Goal: Task Accomplishment & Management: Use online tool/utility

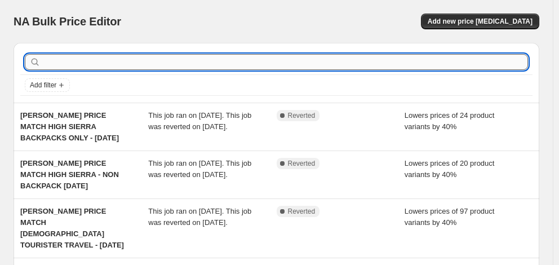
click at [95, 62] on input "text" at bounding box center [285, 62] width 485 height 16
type input "samsonite"
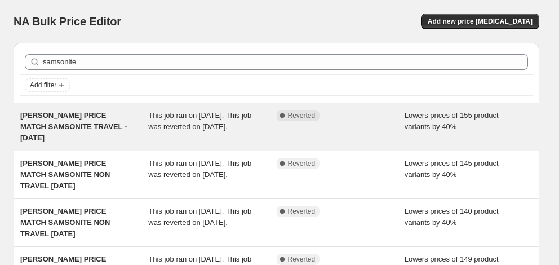
click at [70, 125] on span "[PERSON_NAME] PRICE MATCH SAMSONITE TRAVEL - [DATE]" at bounding box center [73, 126] width 106 height 31
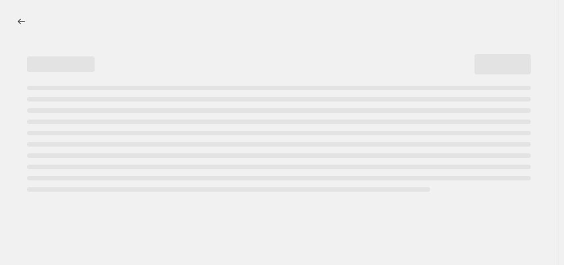
select select "percentage"
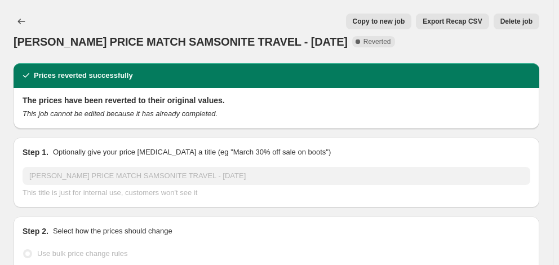
click at [392, 25] on span "Copy to new job" at bounding box center [379, 21] width 52 height 9
select select "percentage"
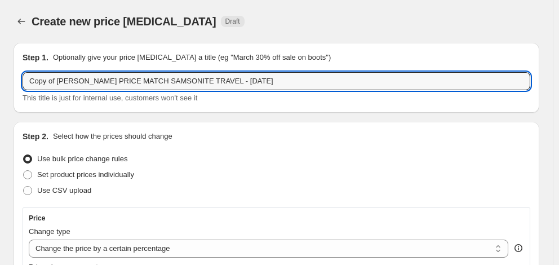
drag, startPoint x: 42, startPoint y: 81, endPoint x: -17, endPoint y: 80, distance: 59.7
click at [0, 80] on html "Home Settings Plans Skip to content Create new price [MEDICAL_DATA]. This page …" at bounding box center [279, 132] width 559 height 265
click at [177, 82] on input "[PERSON_NAME] PRICE MATCH SAMSONITE TRAVEL - [DATE]" at bounding box center [277, 81] width 508 height 18
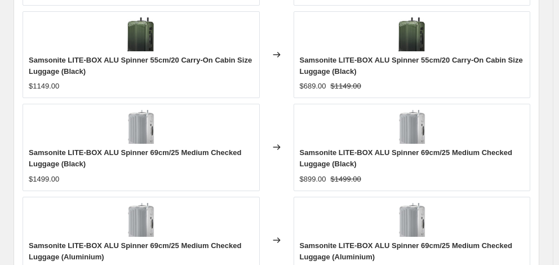
scroll to position [910, 0]
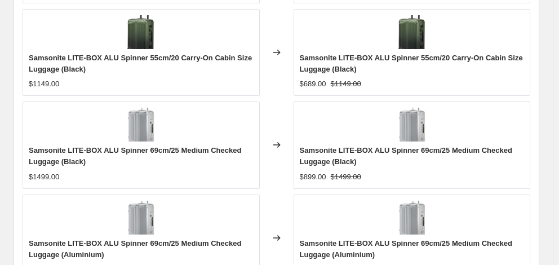
type input "[PERSON_NAME] PRICE MATCH SAMSONITE TRAVEL - [DATE]"
checkbox input "true"
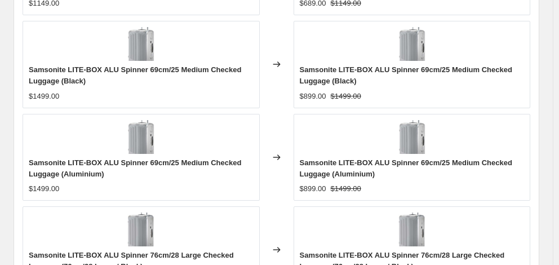
scroll to position [1079, 0]
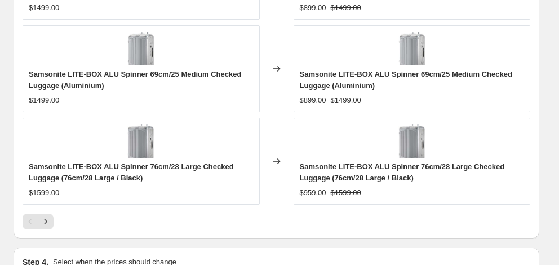
type input "[DATE]"
type input "06:00"
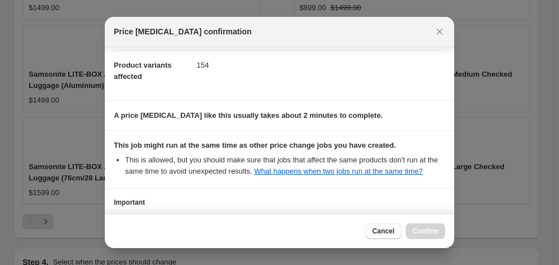
scroll to position [218, 0]
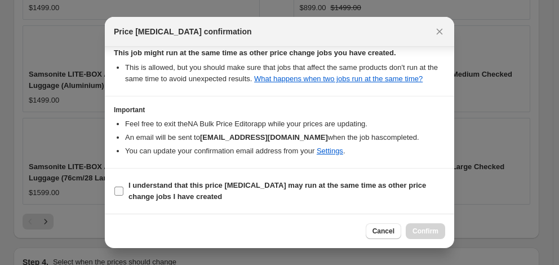
click at [256, 194] on span "I understand that this price [MEDICAL_DATA] may run at the same time as other p…" at bounding box center [286, 191] width 317 height 23
click at [123, 194] on input "I understand that this price [MEDICAL_DATA] may run at the same time as other p…" at bounding box center [118, 190] width 9 height 9
checkbox input "true"
click at [430, 231] on span "Confirm" at bounding box center [425, 230] width 26 height 9
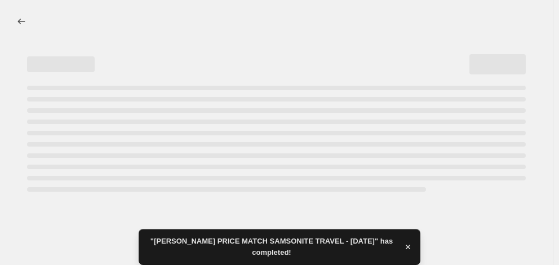
select select "percentage"
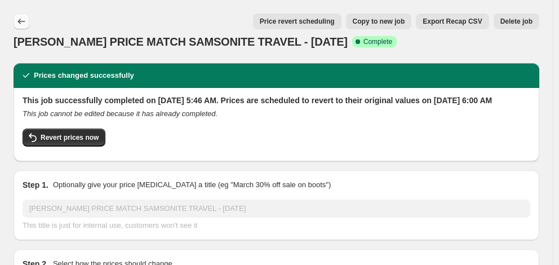
click at [20, 19] on icon "Price change jobs" at bounding box center [21, 21] width 11 height 11
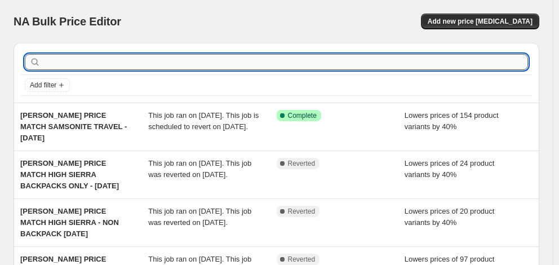
click at [61, 63] on input "text" at bounding box center [285, 62] width 485 height 16
type input "[PERSON_NAME]"
click at [121, 61] on input "[PERSON_NAME]" at bounding box center [275, 62] width 465 height 16
type input "m"
type input "samsonite"
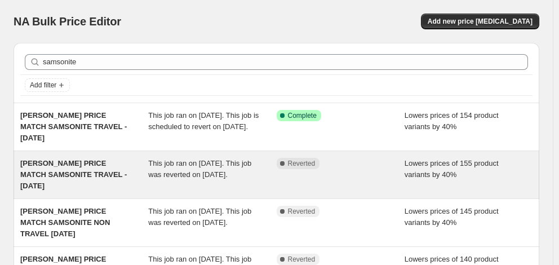
scroll to position [56, 0]
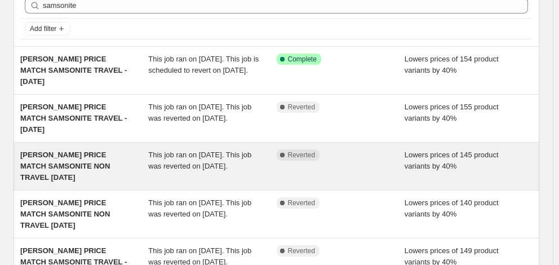
click at [79, 168] on span "[PERSON_NAME] PRICE MATCH SAMSONITE NON TRAVEL [DATE]" at bounding box center [65, 165] width 90 height 31
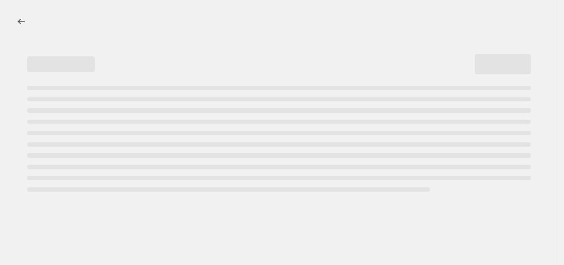
select select "percentage"
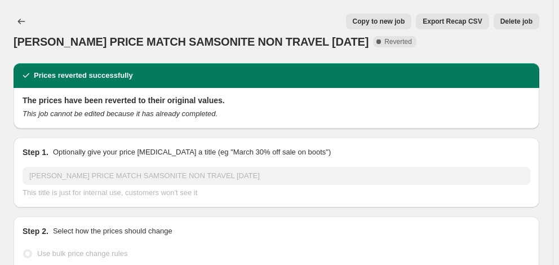
click at [403, 20] on span "Copy to new job" at bounding box center [379, 21] width 52 height 9
select select "percentage"
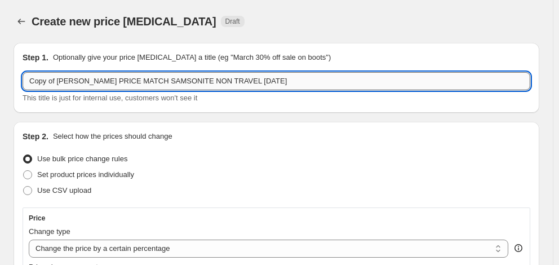
drag, startPoint x: 78, startPoint y: 81, endPoint x: 22, endPoint y: 80, distance: 55.8
click at [23, 80] on input "Copy of [PERSON_NAME] PRICE MATCH SAMSONITE NON TRAVEL [DATE]" at bounding box center [277, 81] width 508 height 18
click at [170, 82] on input "PRICE MATCH SAMSONITE NON TRAVEL [DATE]" at bounding box center [277, 81] width 508 height 18
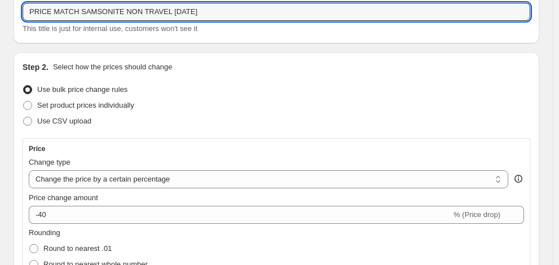
scroll to position [169, 0]
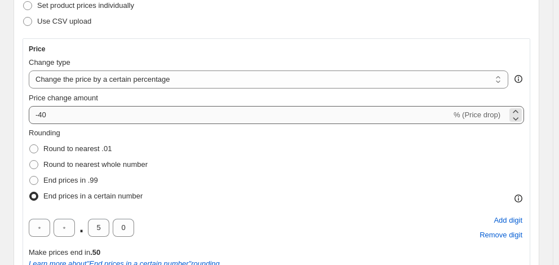
type input "PRICE MATCH SAMSONITE NON TRAVEL [DATE]"
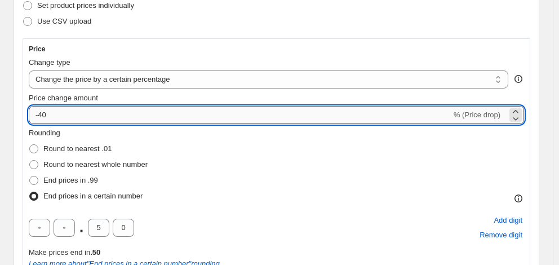
click at [83, 119] on input "-40" at bounding box center [240, 115] width 422 height 18
type input "-4"
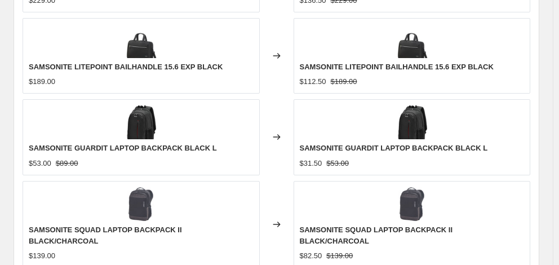
scroll to position [968, 0]
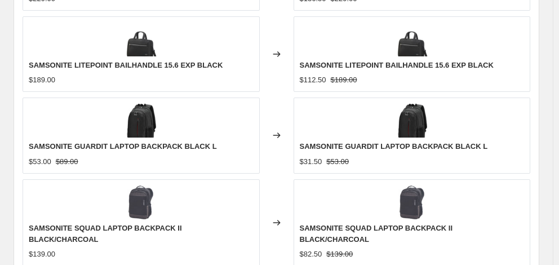
type input "-30"
checkbox input "true"
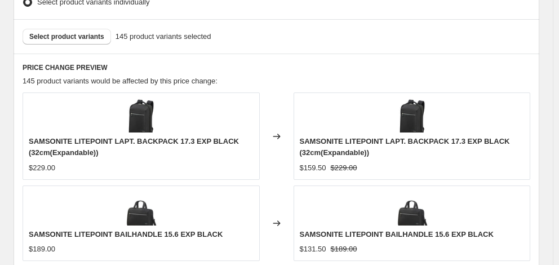
scroll to position [630, 0]
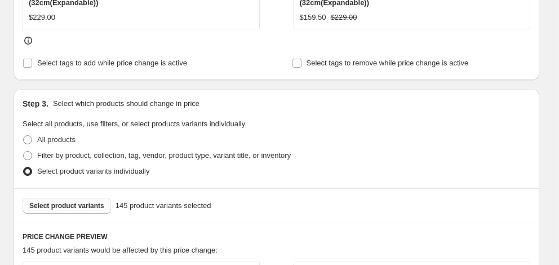
click at [86, 201] on span "Select product variants" at bounding box center [66, 205] width 75 height 9
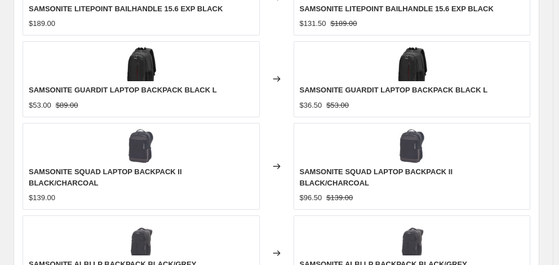
scroll to position [1160, 0]
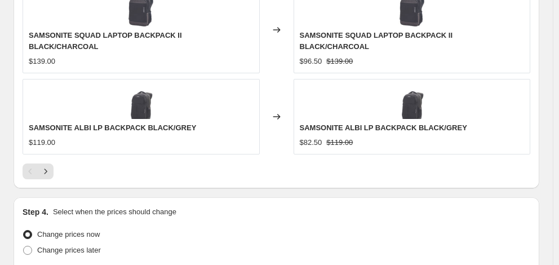
type input "[DATE]"
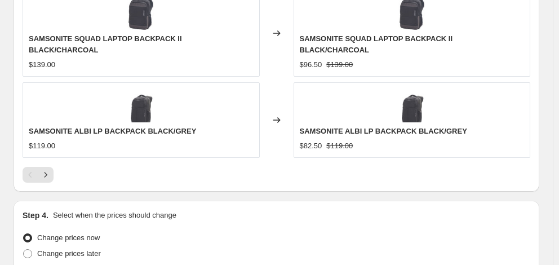
type input "06:00"
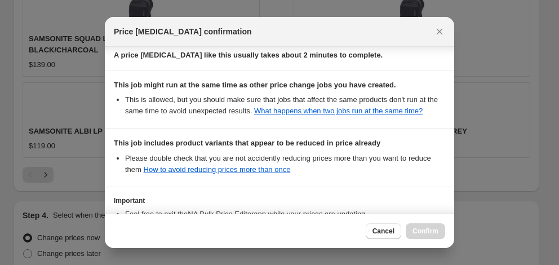
scroll to position [287, 0]
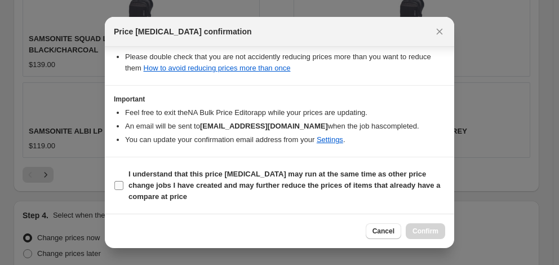
click at [229, 181] on b "I understand that this price [MEDICAL_DATA] may run at the same time as other p…" at bounding box center [284, 185] width 312 height 31
click at [123, 181] on input "I understand that this price [MEDICAL_DATA] may run at the same time as other p…" at bounding box center [118, 185] width 9 height 9
checkbox input "true"
click at [419, 229] on span "Confirm" at bounding box center [425, 230] width 26 height 9
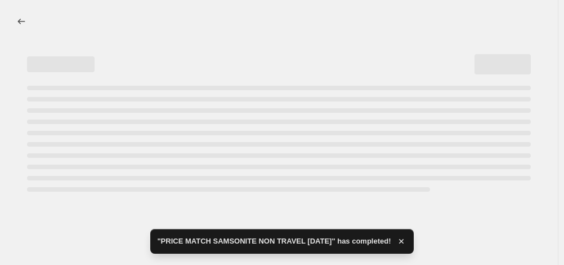
select select "percentage"
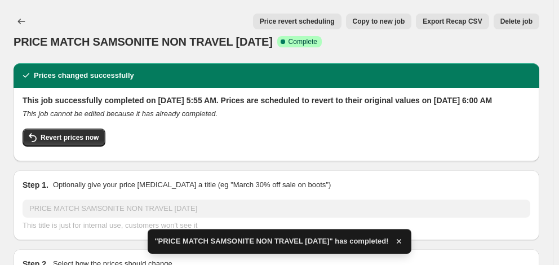
click at [30, 21] on div at bounding box center [23, 22] width 18 height 16
click at [27, 22] on button "Price change jobs" at bounding box center [22, 22] width 16 height 16
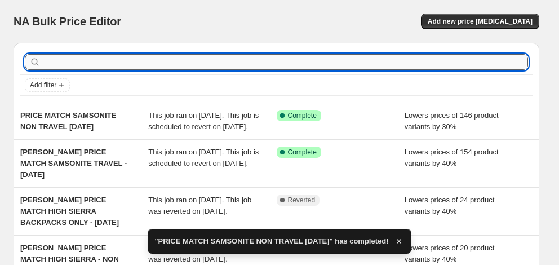
click at [124, 66] on input "text" at bounding box center [285, 62] width 485 height 16
type input "ace"
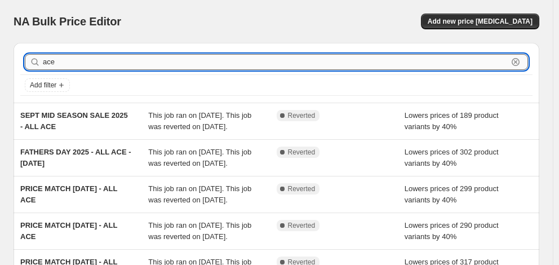
click at [113, 61] on input "ace" at bounding box center [275, 62] width 465 height 16
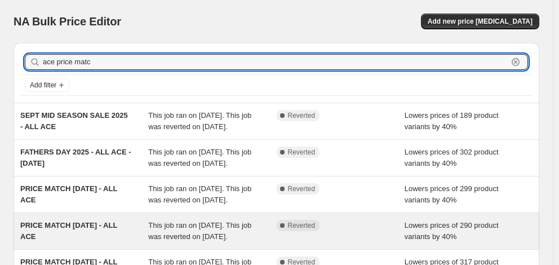
type input "ace price match"
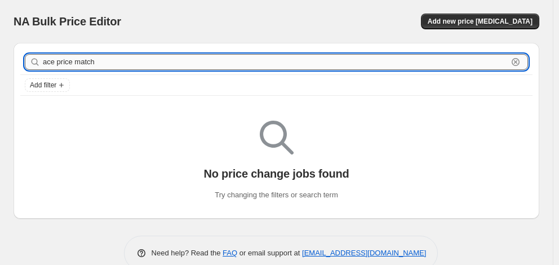
click at [112, 57] on input "ace price match" at bounding box center [275, 62] width 465 height 16
type input "ace"
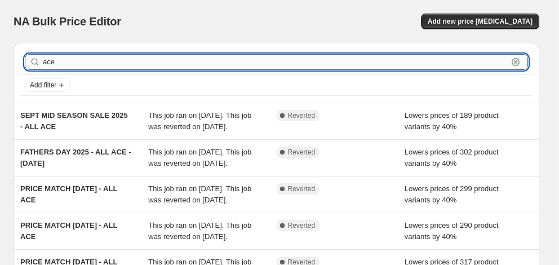
click at [84, 60] on input "ace" at bounding box center [275, 62] width 465 height 16
type input "a"
type input "[PERSON_NAME]"
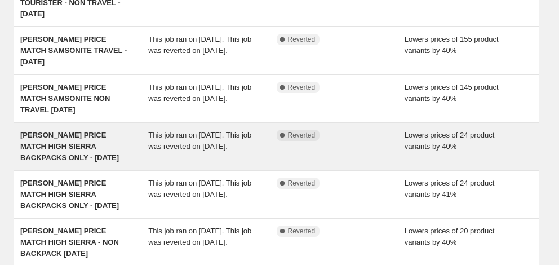
scroll to position [394, 0]
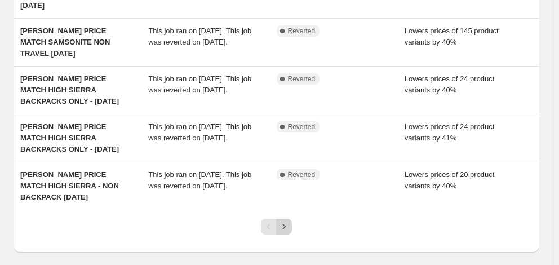
click at [289, 221] on icon "Next" at bounding box center [283, 226] width 11 height 11
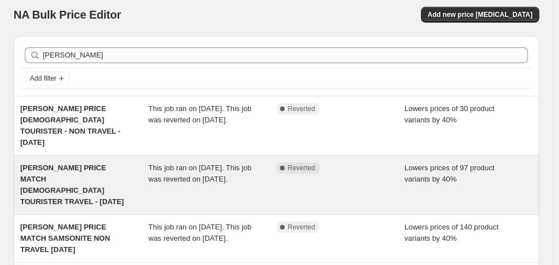
scroll to position [0, 0]
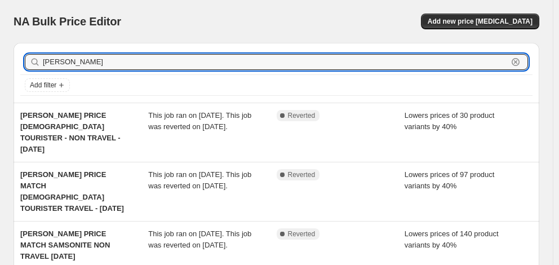
drag, startPoint x: 96, startPoint y: 62, endPoint x: 29, endPoint y: 61, distance: 67.0
click at [31, 61] on div "[PERSON_NAME] Clear" at bounding box center [276, 62] width 503 height 16
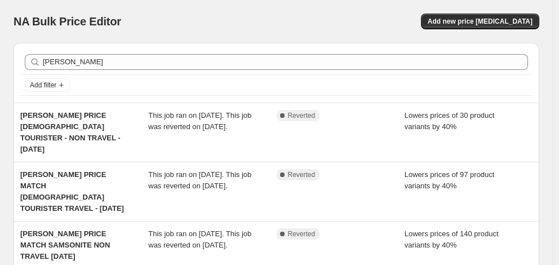
click at [138, 82] on div "Add filter" at bounding box center [276, 85] width 503 height 14
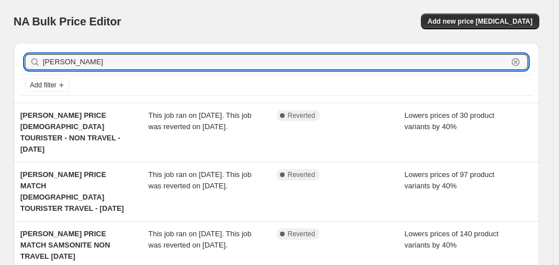
drag, startPoint x: 78, startPoint y: 66, endPoint x: 28, endPoint y: 56, distance: 50.5
click at [28, 56] on div "[PERSON_NAME] Clear" at bounding box center [276, 62] width 503 height 16
type input "ACE"
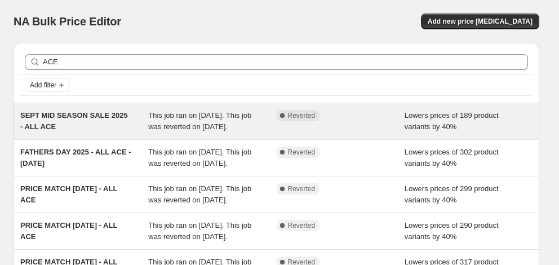
click at [100, 115] on span "SEPT MID SEASON SALE 2025 - ALL ACE" at bounding box center [74, 121] width 108 height 20
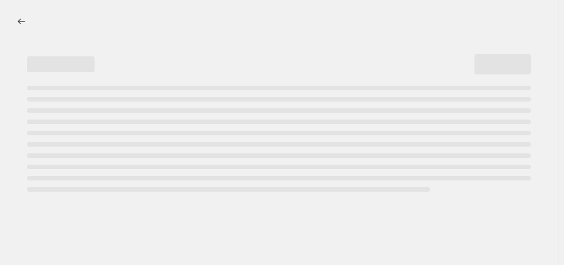
select select "percentage"
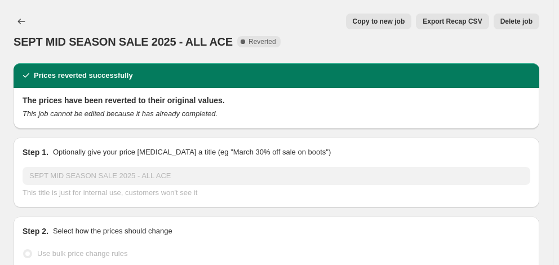
click at [373, 22] on span "Copy to new job" at bounding box center [379, 21] width 52 height 9
select select "percentage"
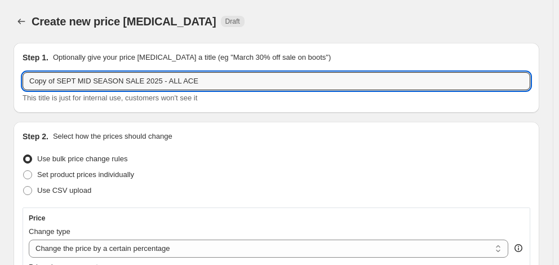
drag, startPoint x: 135, startPoint y: 82, endPoint x: 16, endPoint y: 81, distance: 118.3
click at [16, 81] on div "Step 1. Optionally give your price [MEDICAL_DATA] a title (eg "March 30% off sa…" at bounding box center [277, 78] width 526 height 70
click at [177, 82] on input "COMPETITOR PRICE MATCH 2025 - ALL ACE" at bounding box center [277, 81] width 508 height 18
click at [175, 83] on input "COMPETITOR PRICE MATCH 2025 - ALL ACE [DATE]" at bounding box center [277, 81] width 508 height 18
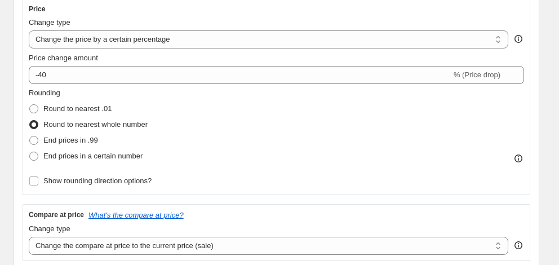
scroll to position [225, 0]
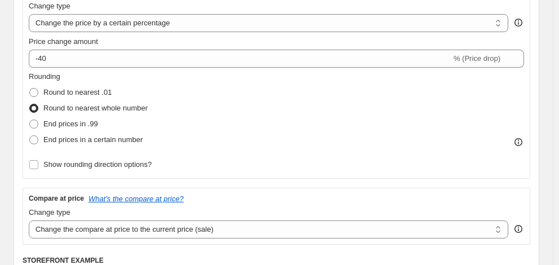
type input "COMPETITOR PRICE MATCH 2025 - ALL ACE - [DATE]"
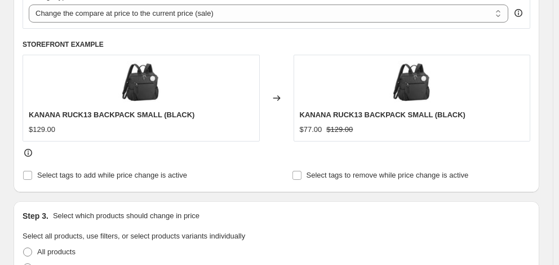
scroll to position [497, 0]
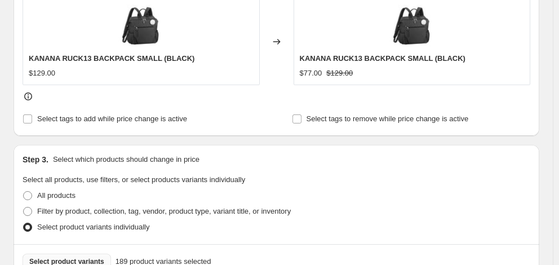
click at [67, 257] on span "Select product variants" at bounding box center [66, 261] width 75 height 9
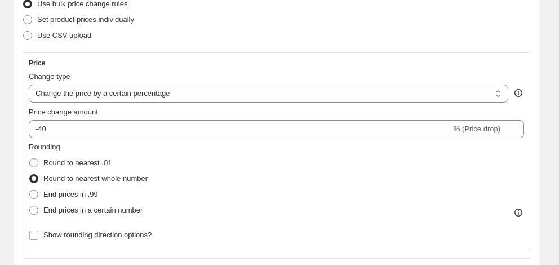
scroll to position [0, 0]
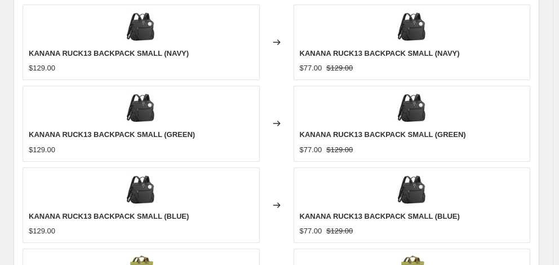
checkbox input "true"
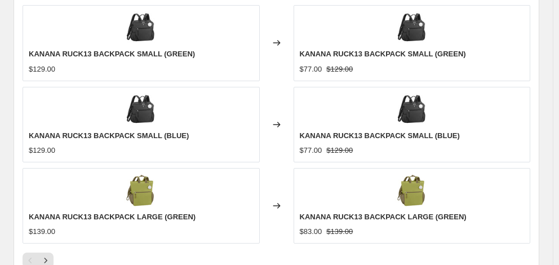
scroll to position [1084, 0]
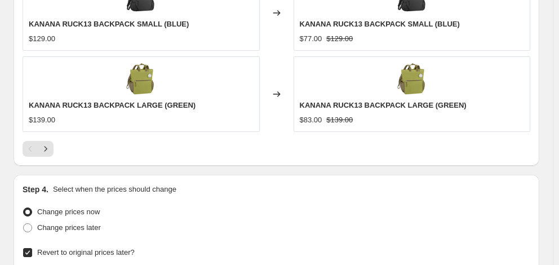
type input "[DATE]"
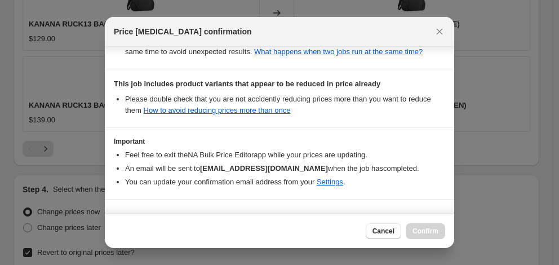
scroll to position [287, 0]
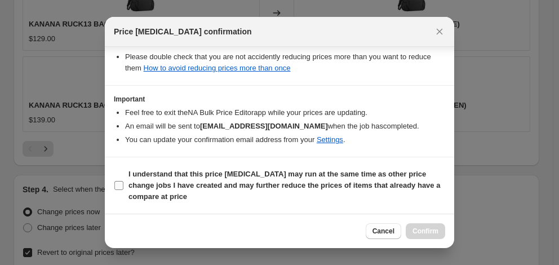
click at [272, 179] on b "I understand that this price [MEDICAL_DATA] may run at the same time as other p…" at bounding box center [284, 185] width 312 height 31
click at [123, 181] on input "I understand that this price [MEDICAL_DATA] may run at the same time as other p…" at bounding box center [118, 185] width 9 height 9
checkbox input "true"
click at [433, 233] on span "Confirm" at bounding box center [425, 230] width 26 height 9
